Goal: Task Accomplishment & Management: Manage account settings

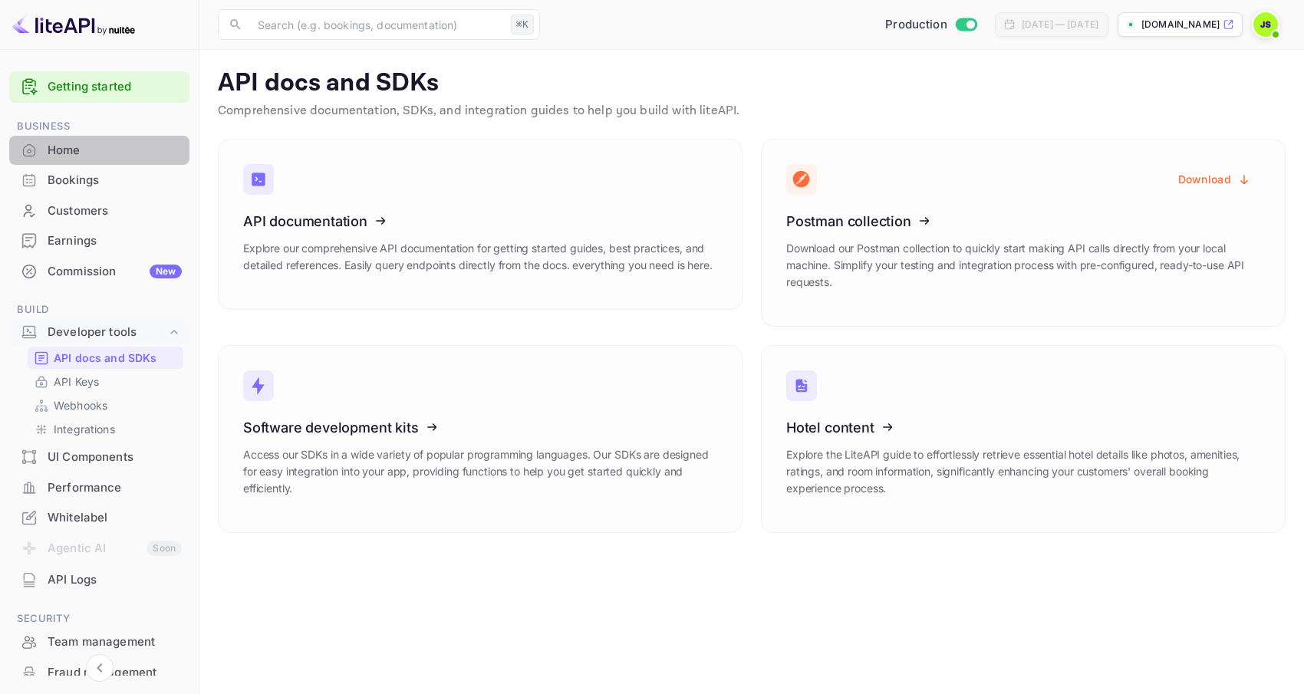
click at [106, 145] on div "Home" at bounding box center [115, 151] width 134 height 18
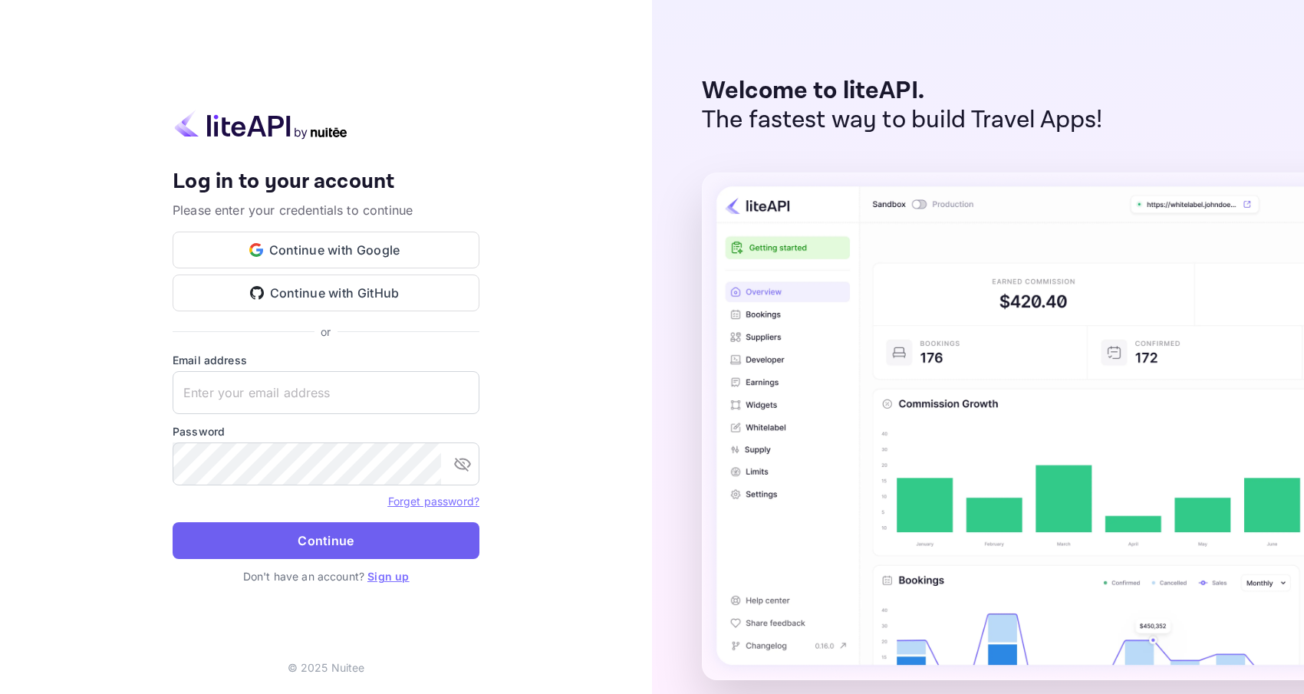
type input "[PERSON_NAME][EMAIL_ADDRESS][DOMAIN_NAME]"
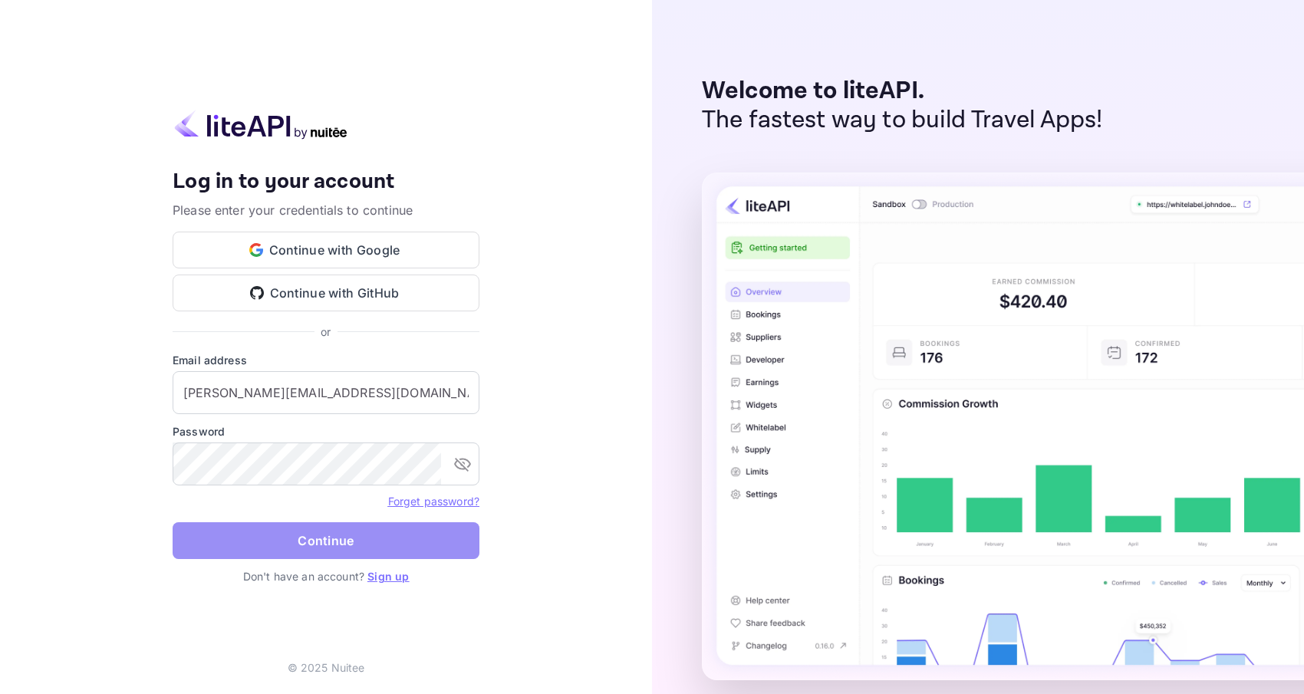
click at [307, 532] on button "Continue" at bounding box center [326, 540] width 307 height 37
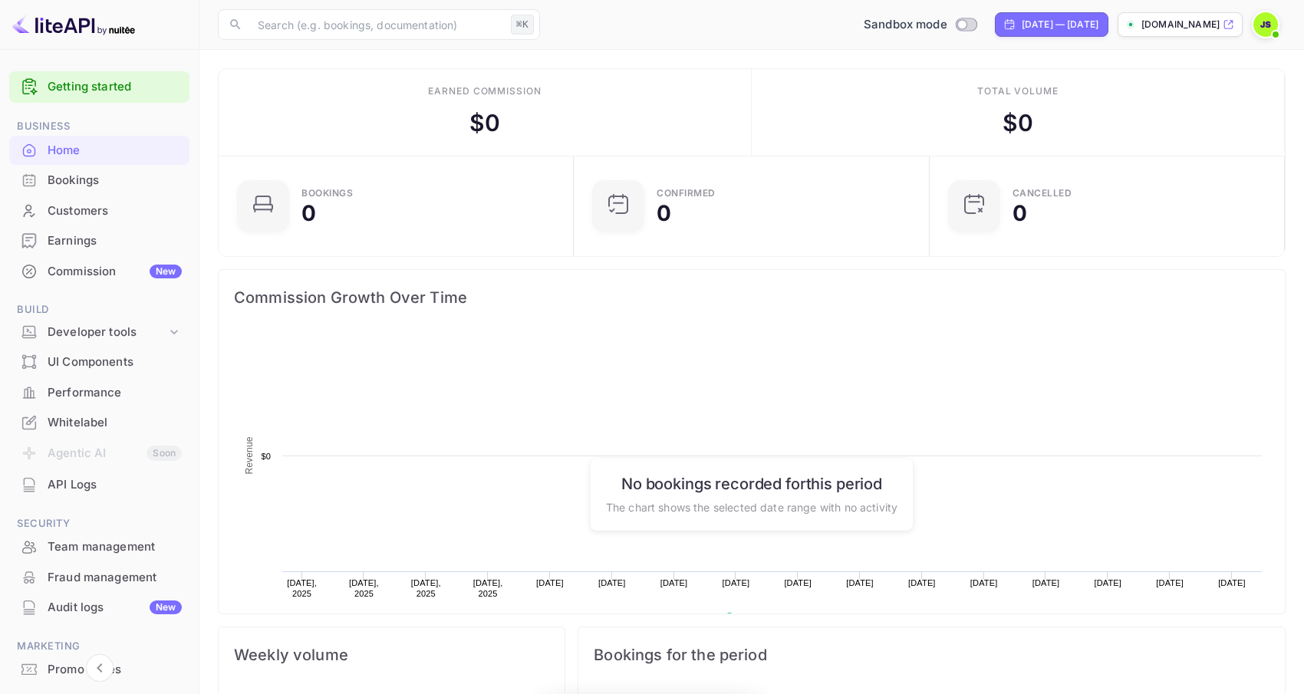
scroll to position [249, 346]
